Goal: Task Accomplishment & Management: Complete application form

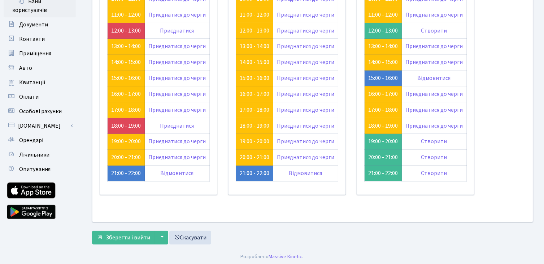
scroll to position [130, 0]
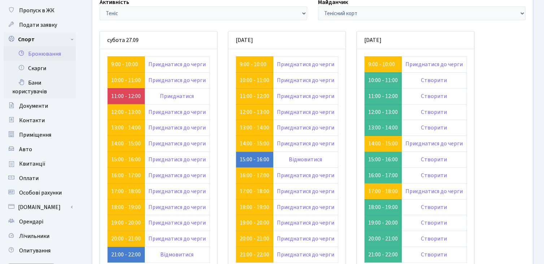
scroll to position [72, 0]
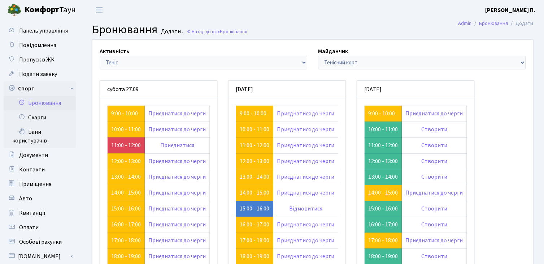
scroll to position [72, 0]
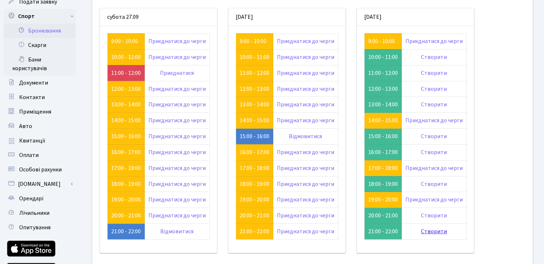
click at [437, 233] on link "Створити" at bounding box center [434, 231] width 26 height 8
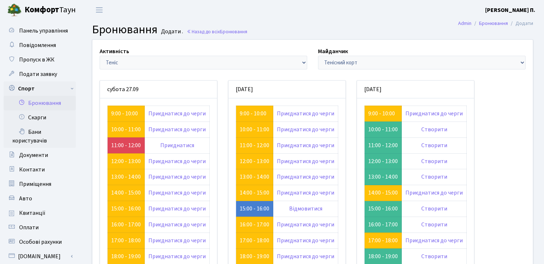
scroll to position [72, 0]
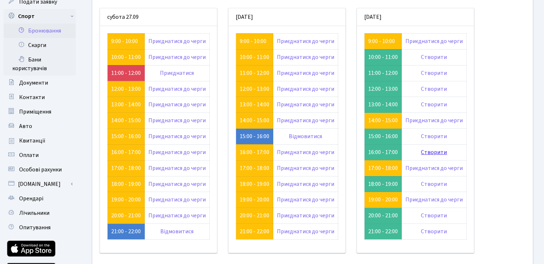
click at [431, 151] on link "Створити" at bounding box center [434, 152] width 26 height 8
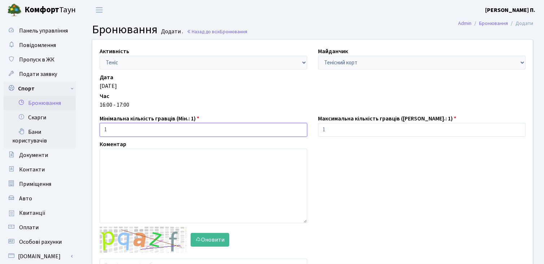
click at [265, 126] on input "1" at bounding box center [204, 130] width 208 height 14
type input "2"
click at [361, 132] on input "1" at bounding box center [422, 130] width 208 height 14
type input "2"
click at [274, 95] on div "Дата [DATE] Час 16:00 - 17:00" at bounding box center [312, 92] width 437 height 38
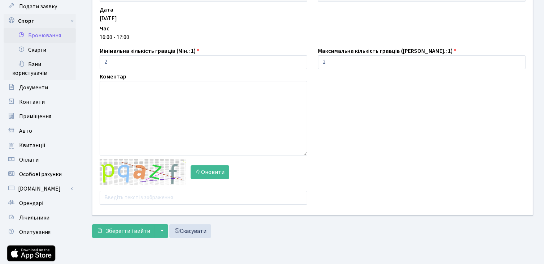
scroll to position [108, 0]
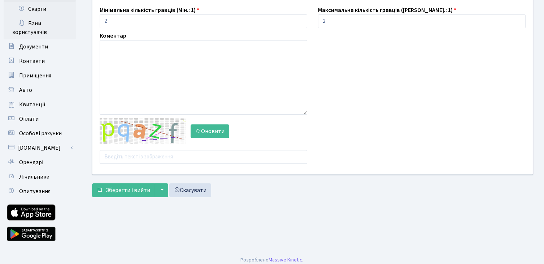
click at [157, 164] on div "Активність - Баскетбол Волейбол Йога Катання на роликах Настільний теніс [PERSO…" at bounding box center [312, 52] width 451 height 243
click at [157, 159] on input "text" at bounding box center [204, 157] width 208 height 14
type input "[PERSON_NAME]"
click at [180, 148] on div "Оновити" at bounding box center [203, 140] width 218 height 45
click at [177, 155] on input "text" at bounding box center [204, 157] width 208 height 14
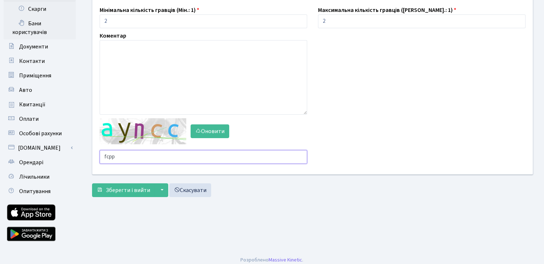
click at [92, 183] on button "Зберегти і вийти" at bounding box center [123, 190] width 63 height 14
type input "f"
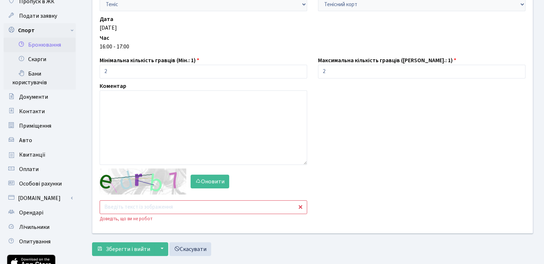
scroll to position [113, 0]
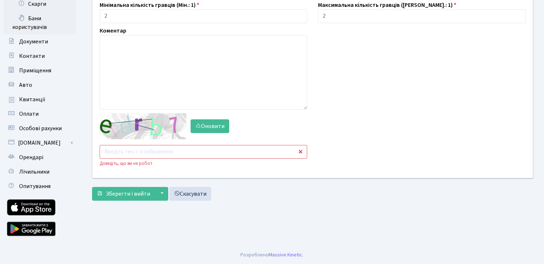
click at [146, 153] on input "text" at bounding box center [204, 152] width 208 height 14
type input "uy88g"
click at [92, 187] on button "Зберегти і вийти" at bounding box center [123, 194] width 63 height 14
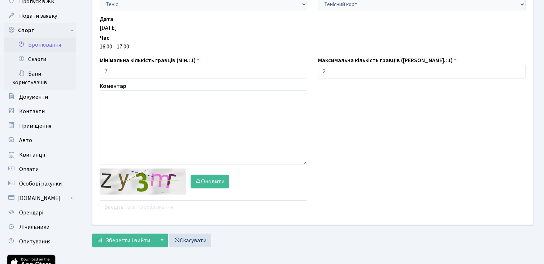
scroll to position [72, 0]
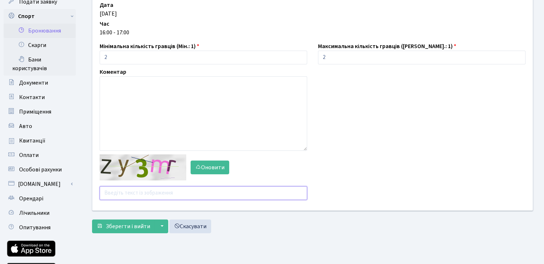
click at [123, 194] on input "text" at bounding box center [204, 193] width 208 height 14
type input "xx4qc"
click at [92, 219] on button "Зберегти і вийти" at bounding box center [123, 226] width 63 height 14
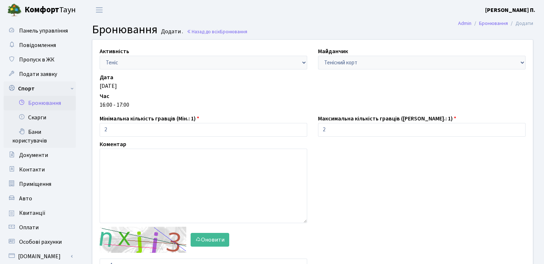
scroll to position [64, 0]
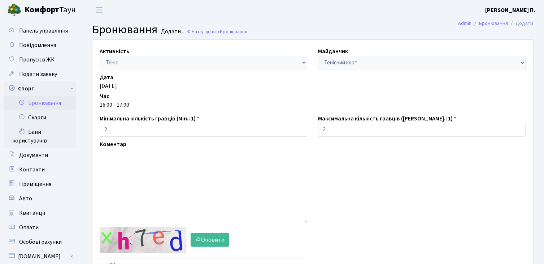
scroll to position [113, 0]
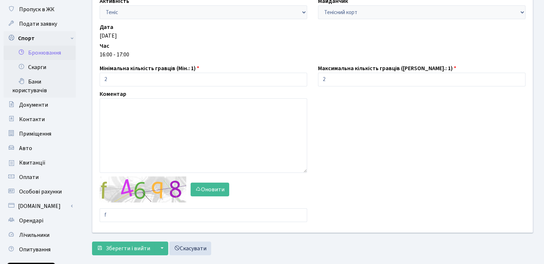
scroll to position [36, 0]
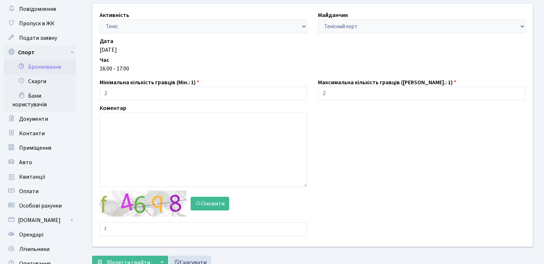
click at [55, 62] on link "Бронювання" at bounding box center [40, 67] width 72 height 14
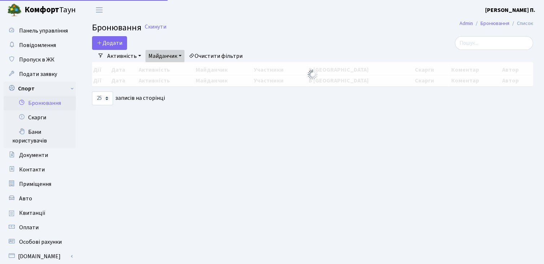
select select "25"
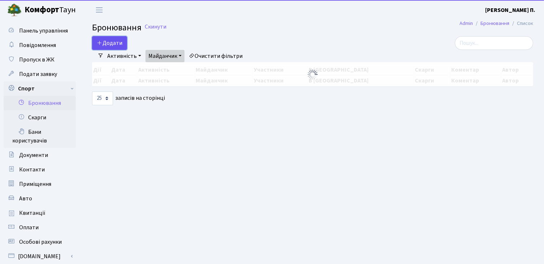
click at [116, 43] on button "Додати" at bounding box center [109, 43] width 35 height 14
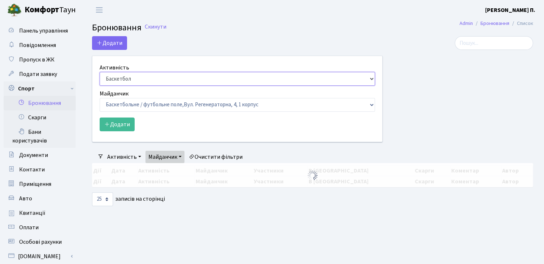
click at [115, 79] on select "Баскетбол Волейбол Йога Катання на роликах Настільний теніс Теніс Футбол Фітнес" at bounding box center [237, 79] width 275 height 14
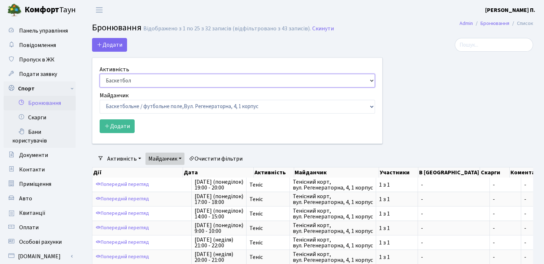
select select "1"
click at [100, 74] on select "Баскетбол Волейбол Йога Катання на роликах Настільний теніс Теніс Футбол Фітнес" at bounding box center [237, 81] width 275 height 14
click at [144, 110] on select "Баскетбольне / футбольне поле, Вул. Регенераторна, 4, 1 корпус Баскетбольне пол…" at bounding box center [237, 107] width 275 height 14
select select "1"
click at [100, 100] on select "Баскетбольне / футбольне поле, Вул. Регенераторна, 4, 1 корпус Баскетбольне пол…" at bounding box center [237, 107] width 275 height 14
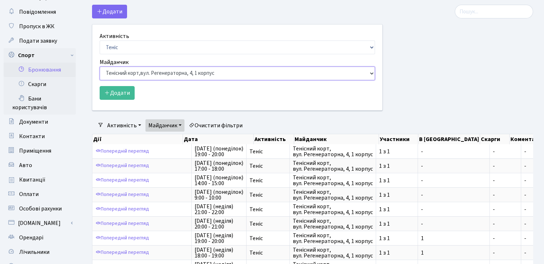
scroll to position [36, 0]
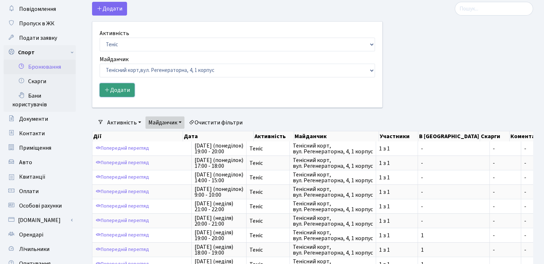
click at [109, 87] on icon "submit" at bounding box center [107, 90] width 6 height 6
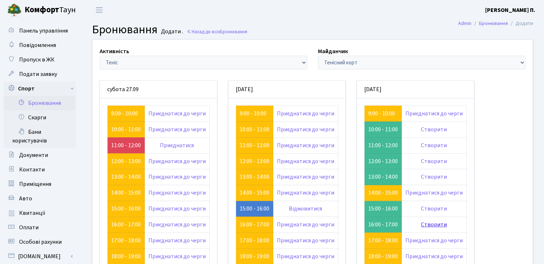
click at [421, 224] on link "Створити" at bounding box center [434, 224] width 26 height 8
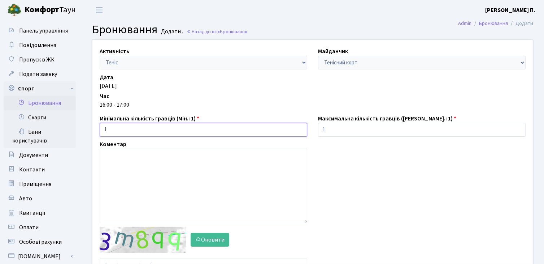
click at [168, 129] on input "1" at bounding box center [204, 130] width 208 height 14
type input "2"
click at [375, 126] on input "1" at bounding box center [422, 130] width 208 height 14
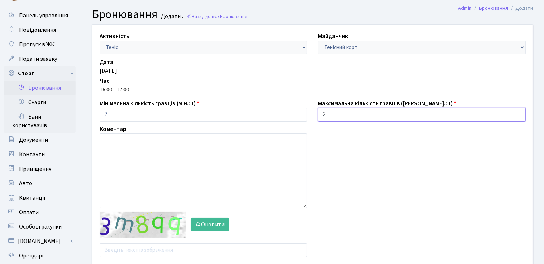
scroll to position [36, 0]
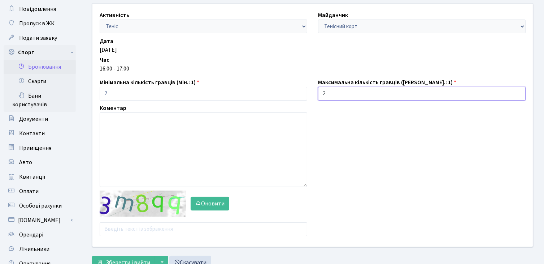
type input "2"
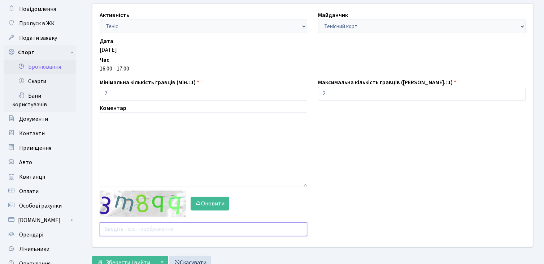
click at [180, 229] on input "text" at bounding box center [204, 229] width 208 height 14
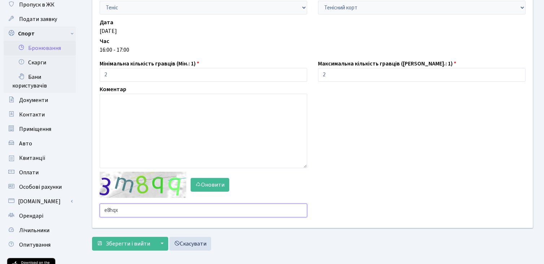
scroll to position [108, 0]
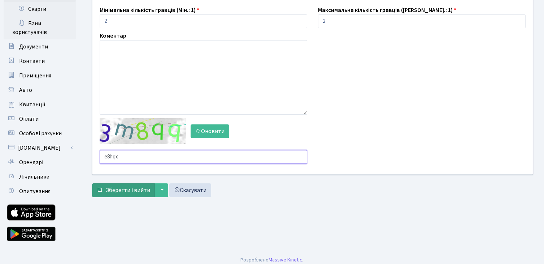
type input "e8hqx"
click at [137, 196] on button "Зберегти і вийти" at bounding box center [123, 190] width 63 height 14
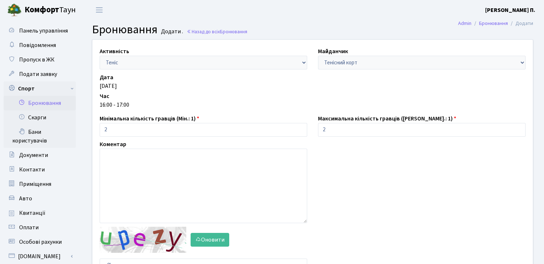
scroll to position [108, 0]
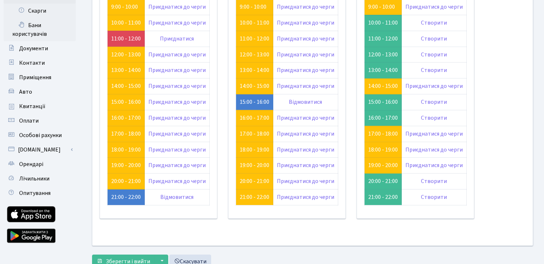
scroll to position [108, 0]
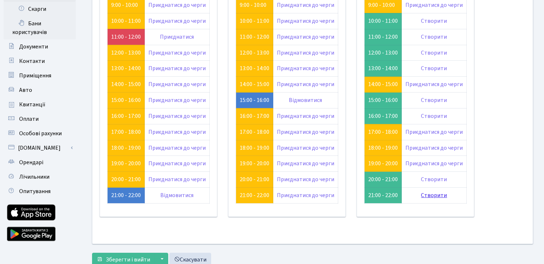
click at [429, 192] on link "Створити" at bounding box center [434, 195] width 26 height 8
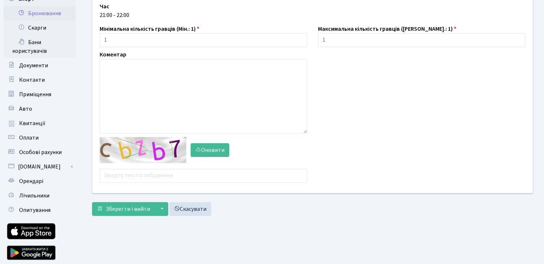
scroll to position [108, 0]
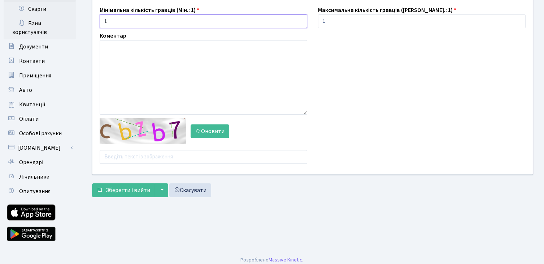
click at [168, 25] on input "1" at bounding box center [204, 21] width 208 height 14
type input "2"
click at [159, 157] on input "text" at bounding box center [204, 157] width 208 height 14
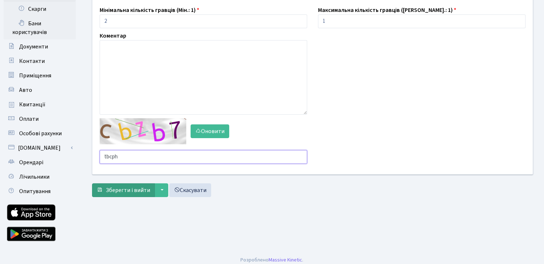
type input "tbcph"
click at [151, 188] on button "Зберегти і вийти" at bounding box center [123, 190] width 63 height 14
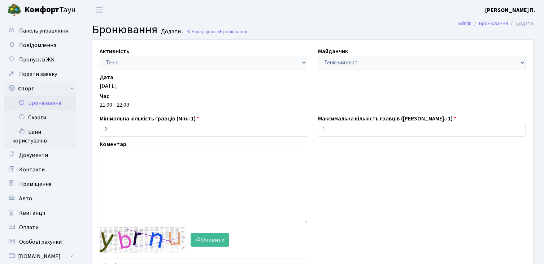
scroll to position [108, 0]
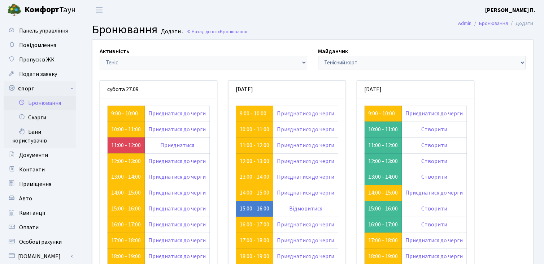
scroll to position [108, 0]
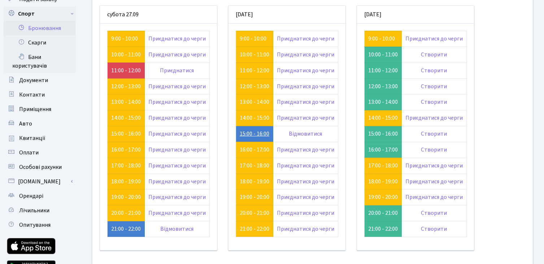
scroll to position [72, 0]
